Goal: Information Seeking & Learning: Learn about a topic

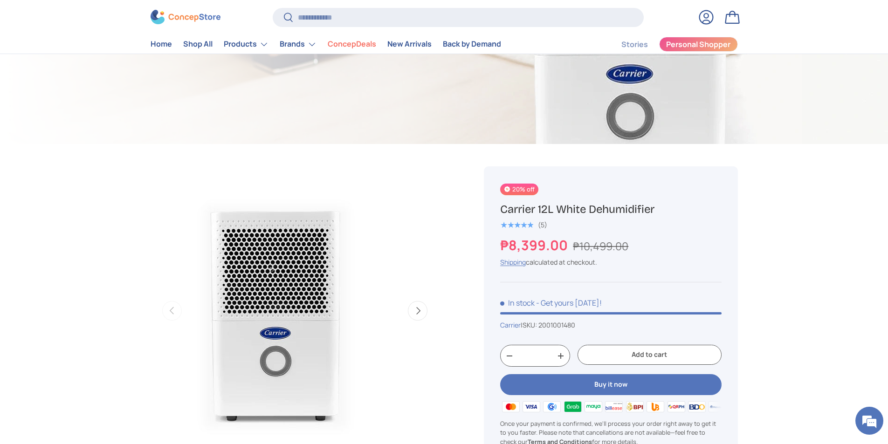
scroll to position [278, 0]
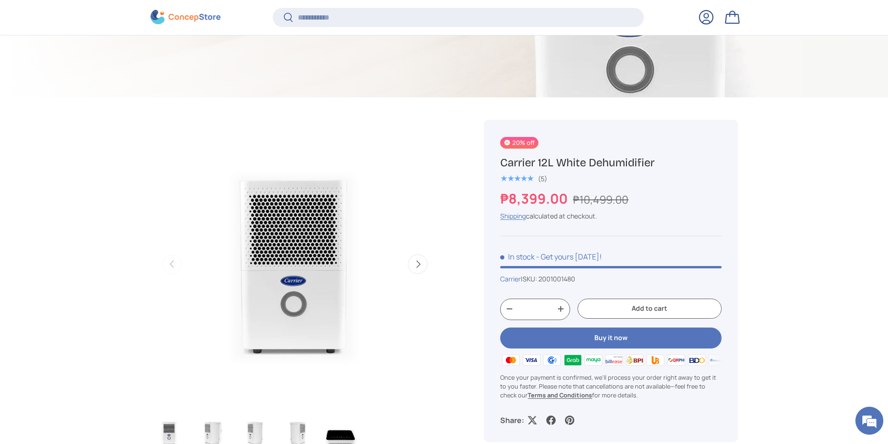
click at [423, 262] on button "Next" at bounding box center [418, 264] width 20 height 20
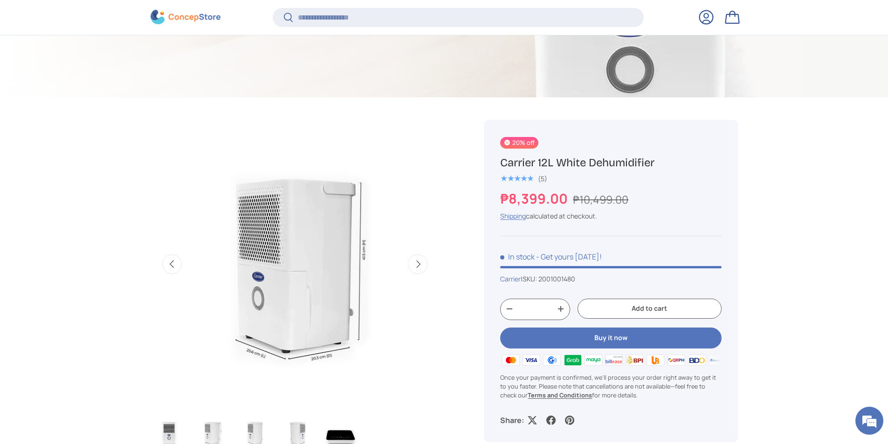
click at [423, 262] on button "Next" at bounding box center [418, 264] width 20 height 20
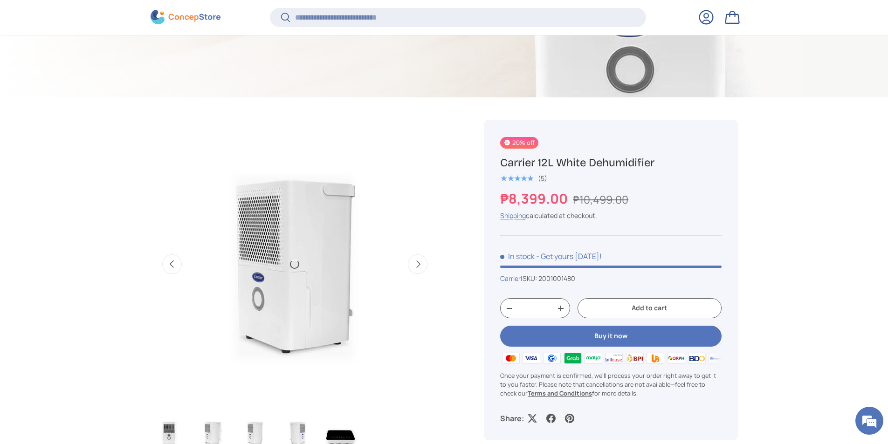
click at [176, 267] on button "Previous" at bounding box center [172, 264] width 20 height 20
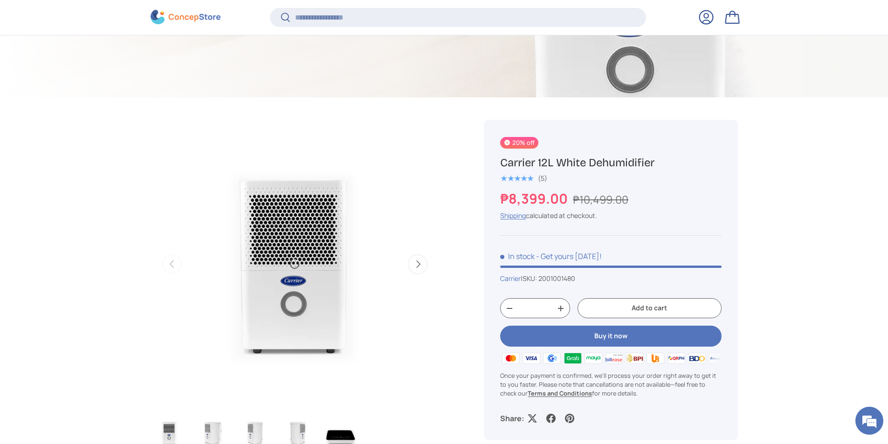
click at [410, 264] on button "Next" at bounding box center [418, 264] width 20 height 20
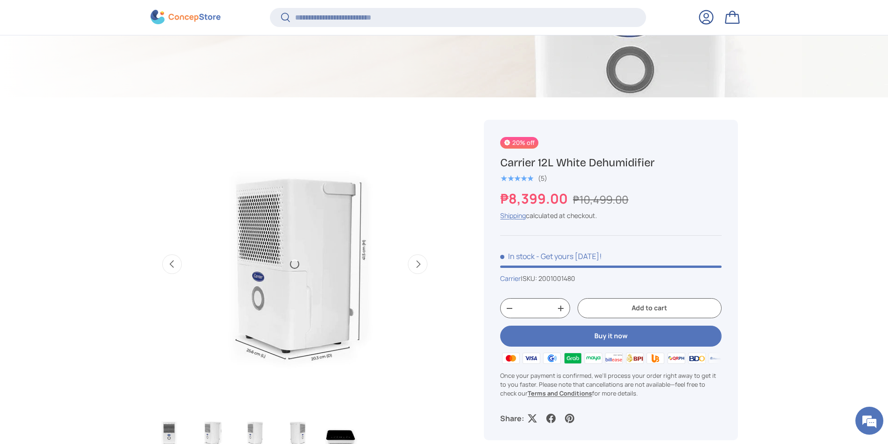
click at [395, 319] on img "Gallery Viewer" at bounding box center [294, 264] width 289 height 289
click at [172, 268] on button "Previous" at bounding box center [172, 264] width 20 height 20
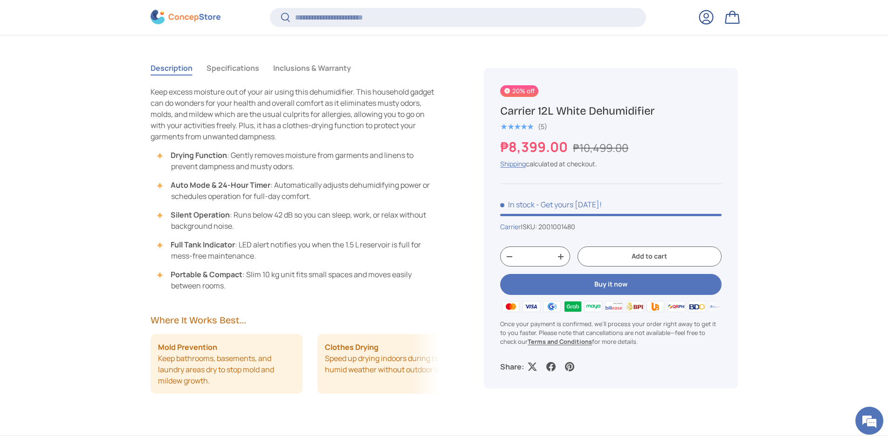
scroll to position [0, 0]
click at [236, 72] on button "Specifications" at bounding box center [232, 67] width 53 height 21
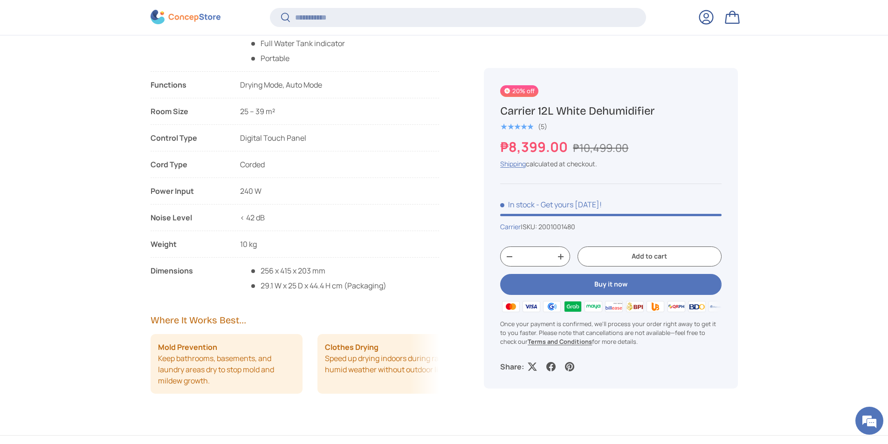
scroll to position [930, 0]
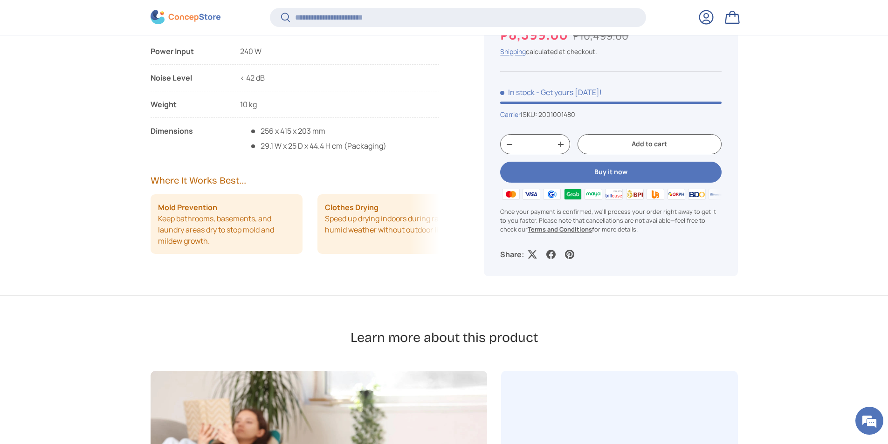
click at [224, 183] on h2 "Where It Works Best..." at bounding box center [294, 180] width 289 height 13
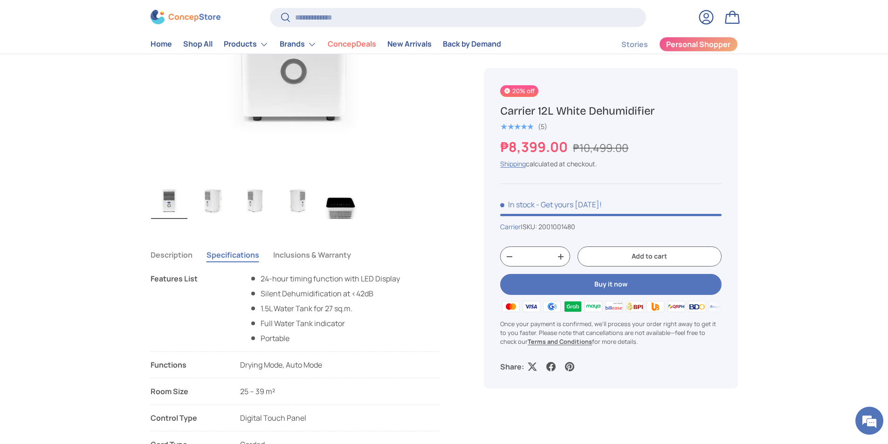
scroll to position [419, 0]
